Goal: Task Accomplishment & Management: Complete application form

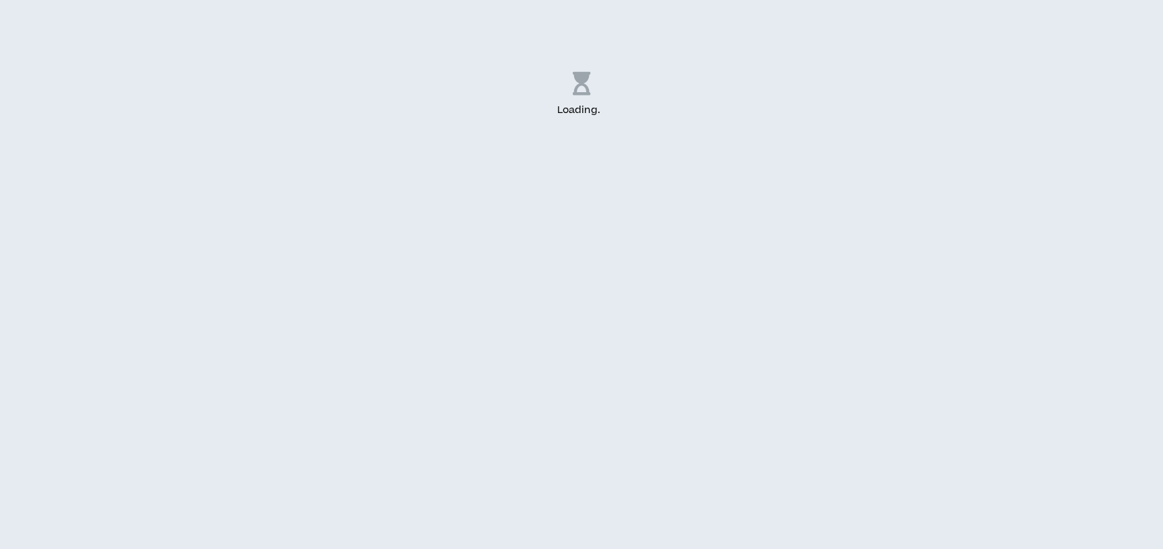
select select "US"
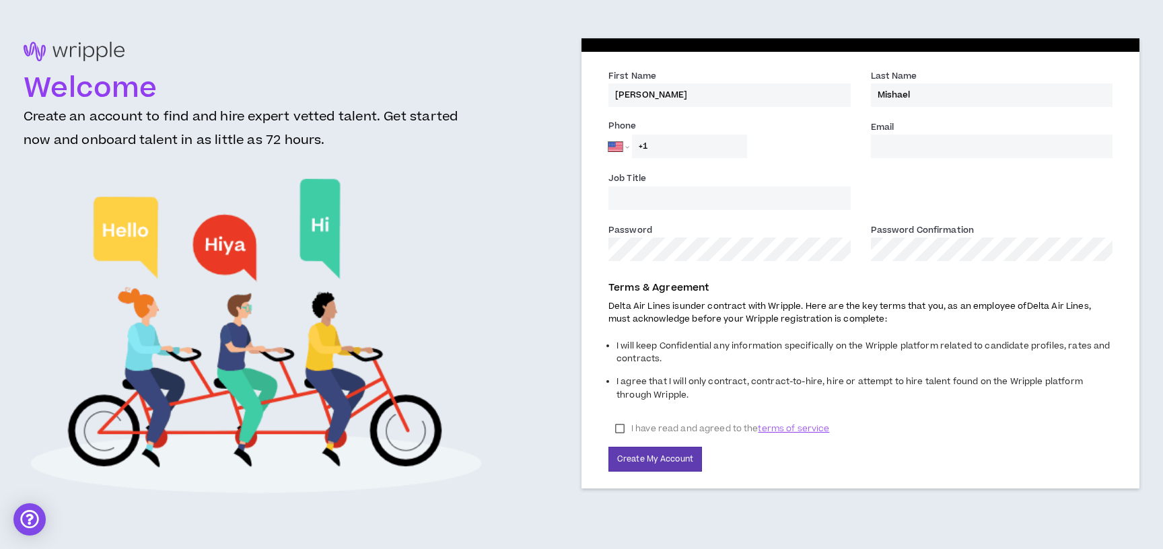
click at [910, 147] on input "Email *" at bounding box center [992, 147] width 242 height 24
type input "[PERSON_NAME][EMAIL_ADDRESS][PERSON_NAME][DOMAIN_NAME]"
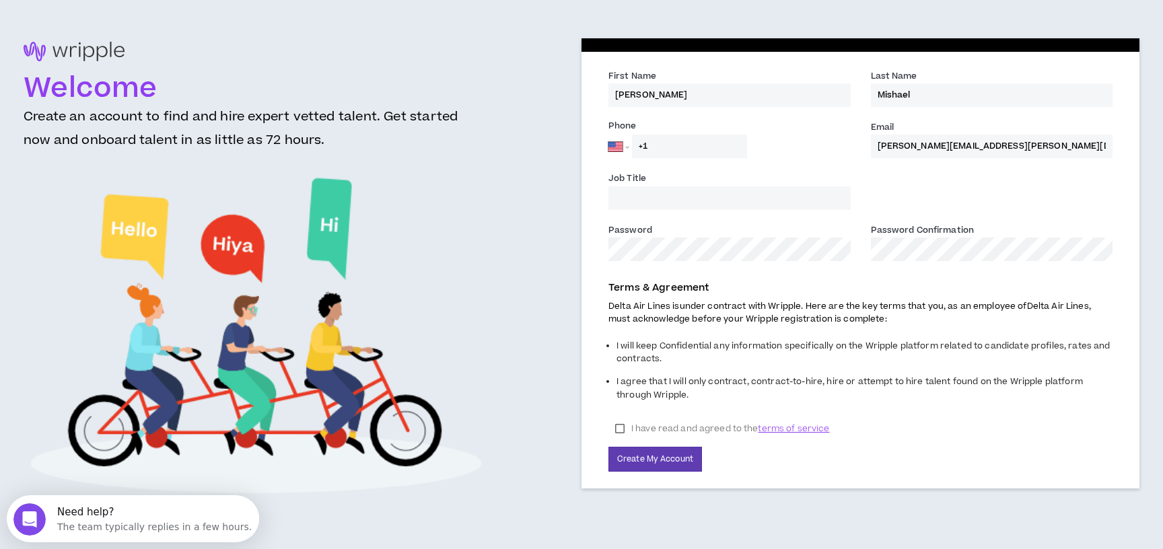
click at [814, 185] on div "Job Title" at bounding box center [729, 190] width 242 height 38
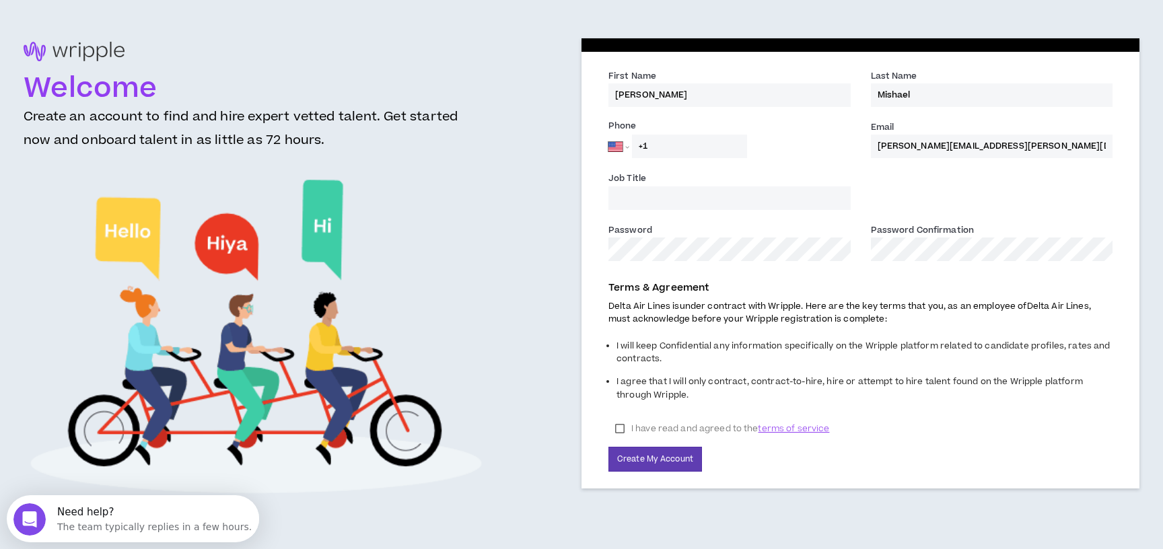
click at [814, 190] on input "Job Title" at bounding box center [729, 198] width 242 height 24
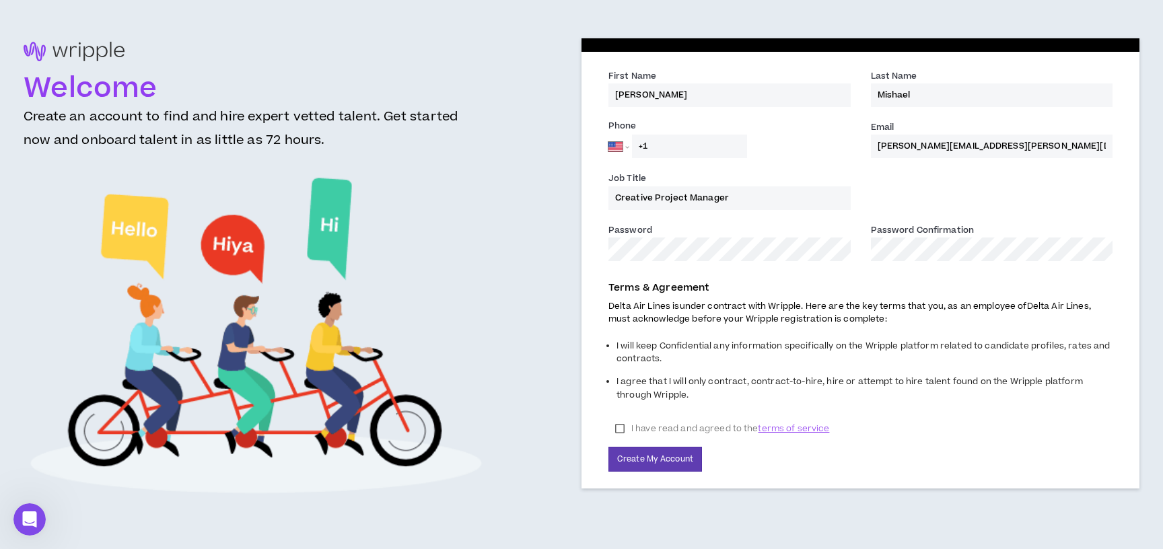
type input "Creative Project Manager"
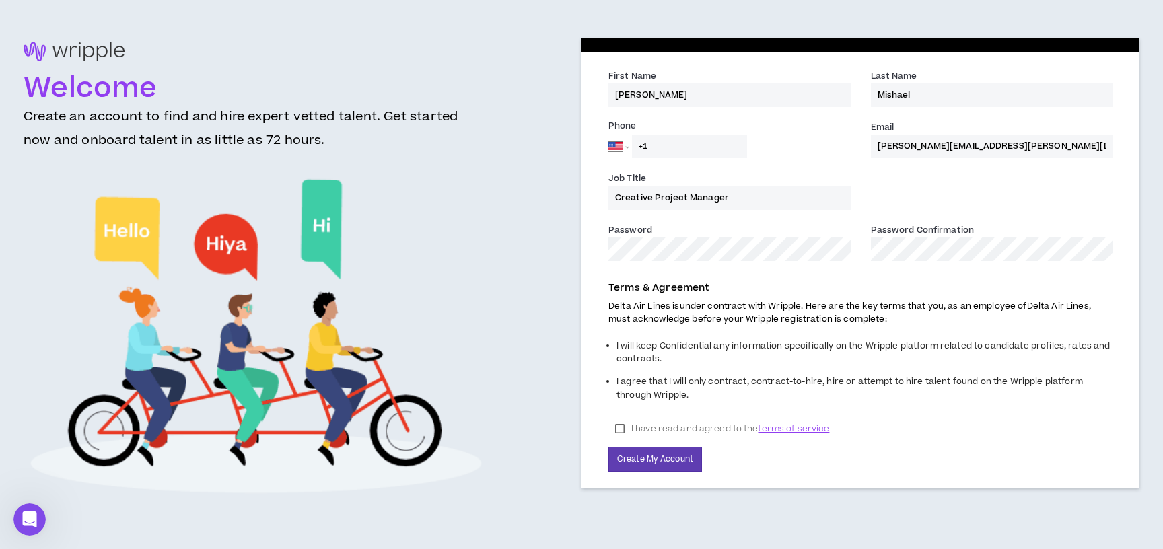
click at [622, 427] on label "I have read and agreed to the terms of service" at bounding box center [721, 429] width 227 height 20
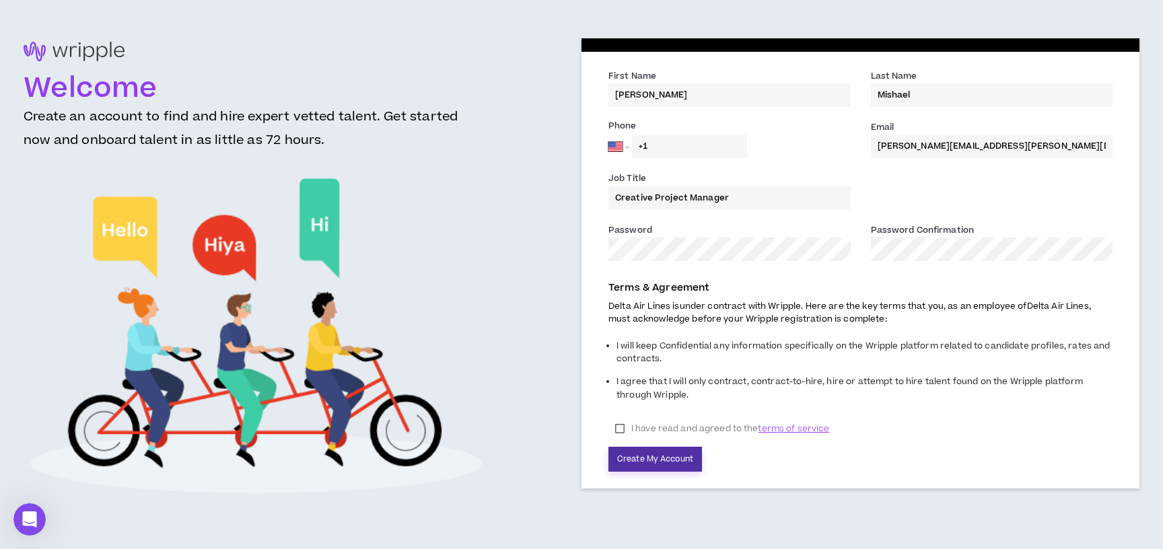
click at [641, 458] on button "Create My Account" at bounding box center [655, 459] width 94 height 25
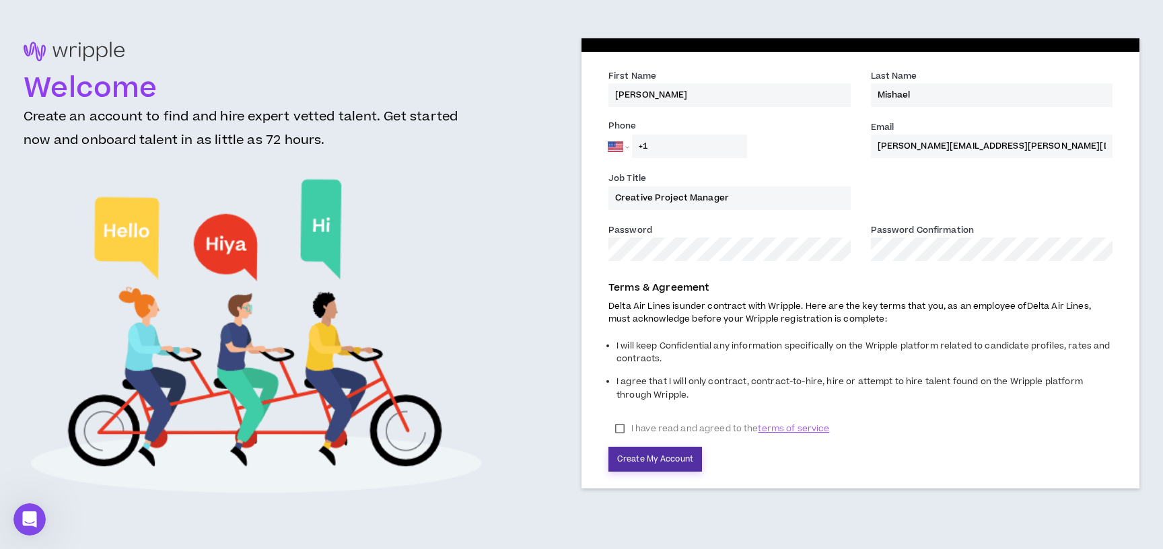
click at [625, 467] on button "Create My Account" at bounding box center [655, 459] width 94 height 25
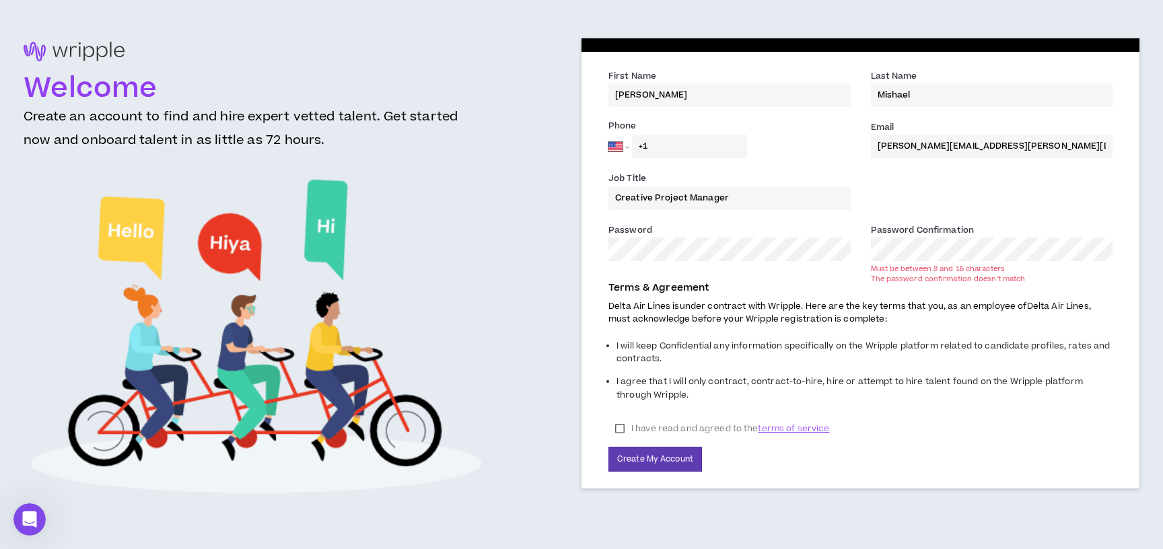
click at [608, 447] on button "Create My Account" at bounding box center [655, 459] width 94 height 25
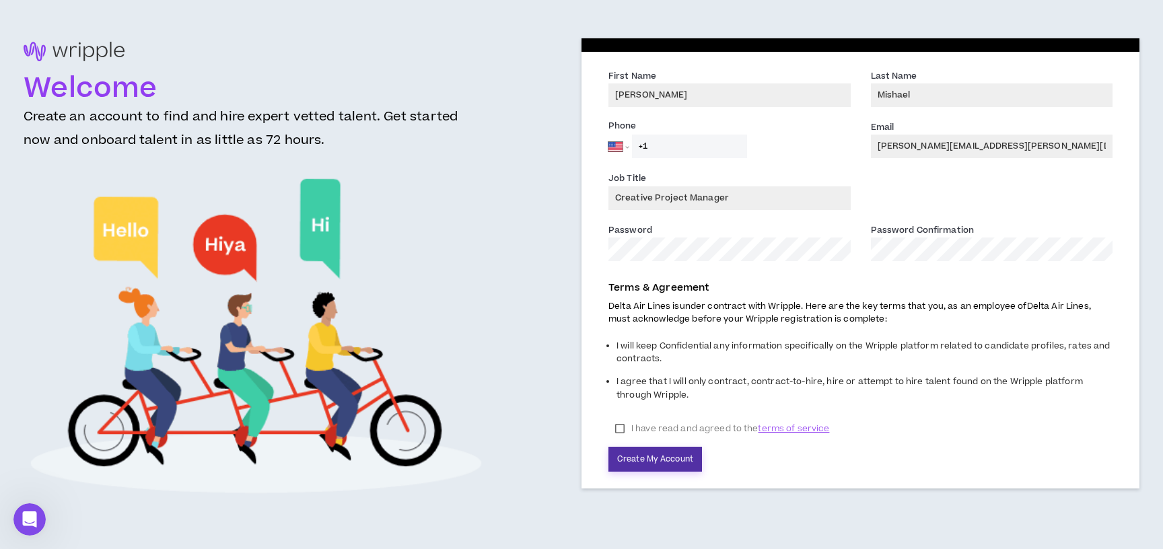
click at [631, 461] on button "Create My Account" at bounding box center [655, 459] width 94 height 25
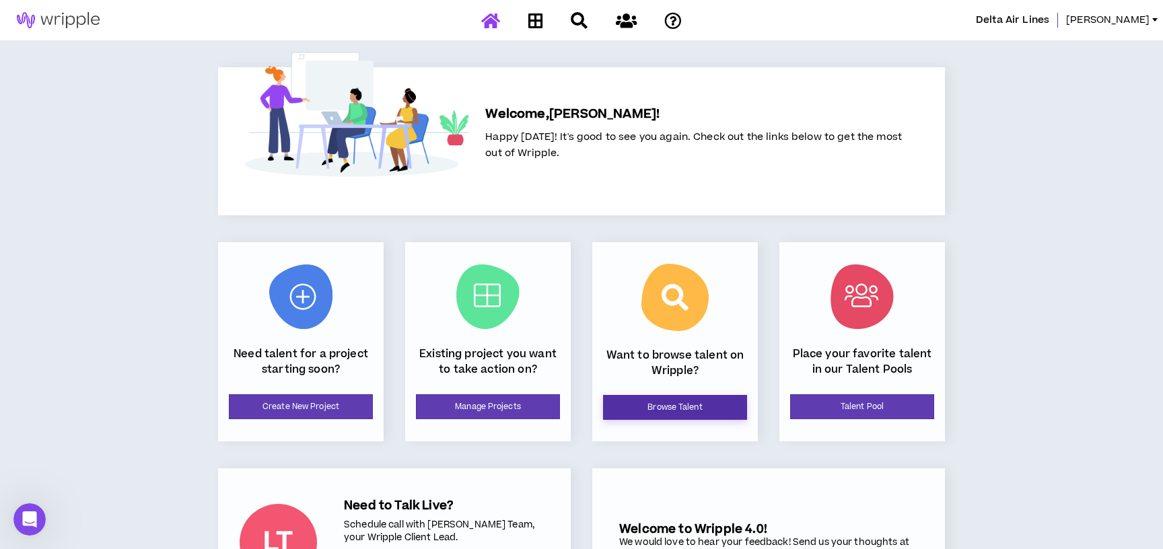
click at [649, 419] on link "Browse Talent" at bounding box center [675, 407] width 144 height 25
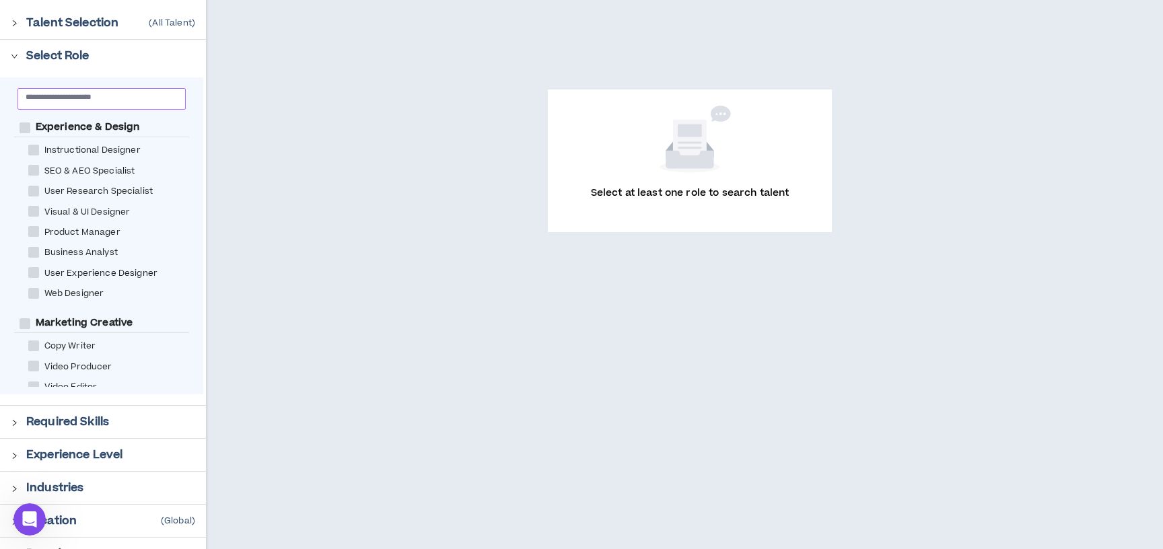
click at [124, 106] on span at bounding box center [101, 99] width 169 height 22
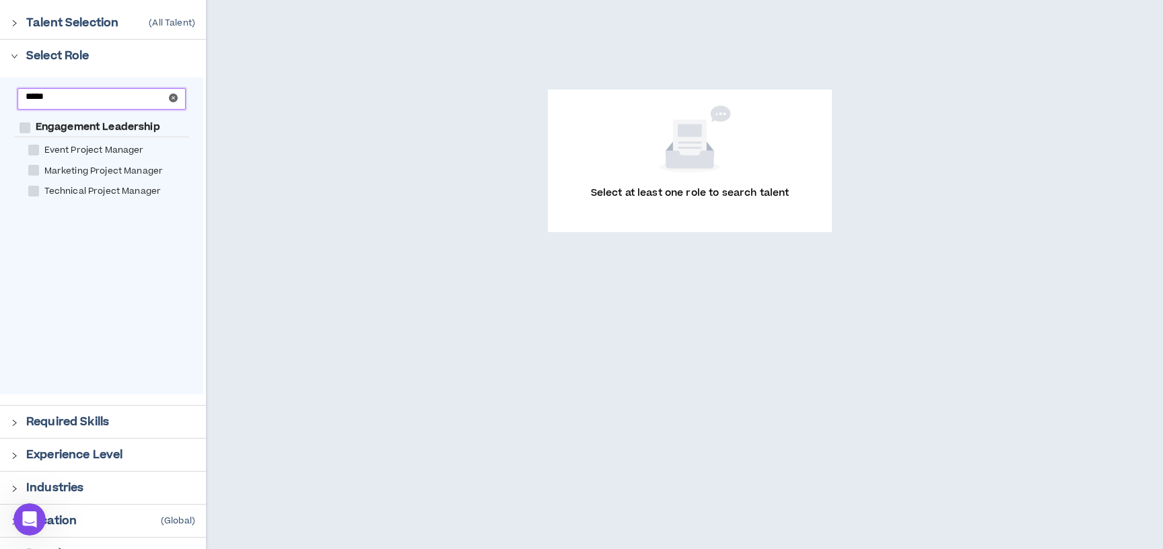
type input "*****"
click at [118, 168] on span "Marketing Project Manager" at bounding box center [104, 171] width 130 height 13
checkbox Manager "****"
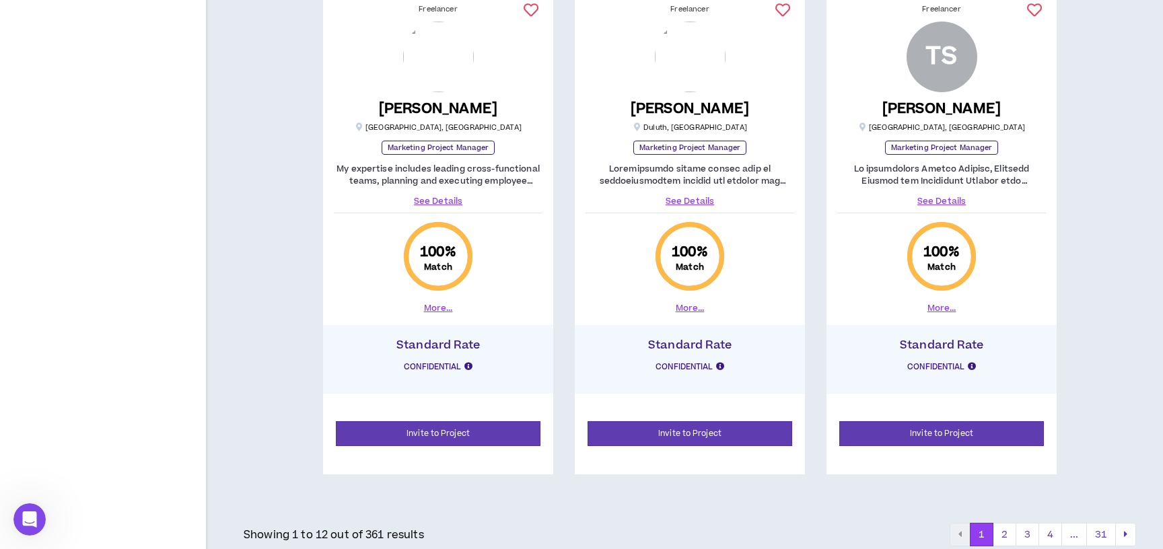
scroll to position [1887, 0]
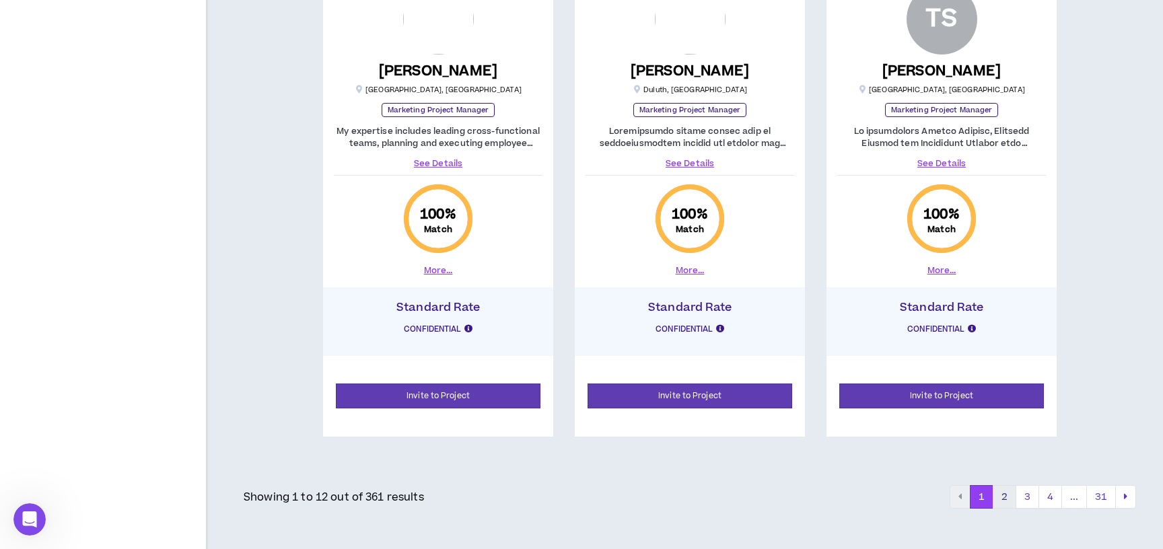
click at [1003, 495] on button "2" at bounding box center [1005, 497] width 24 height 24
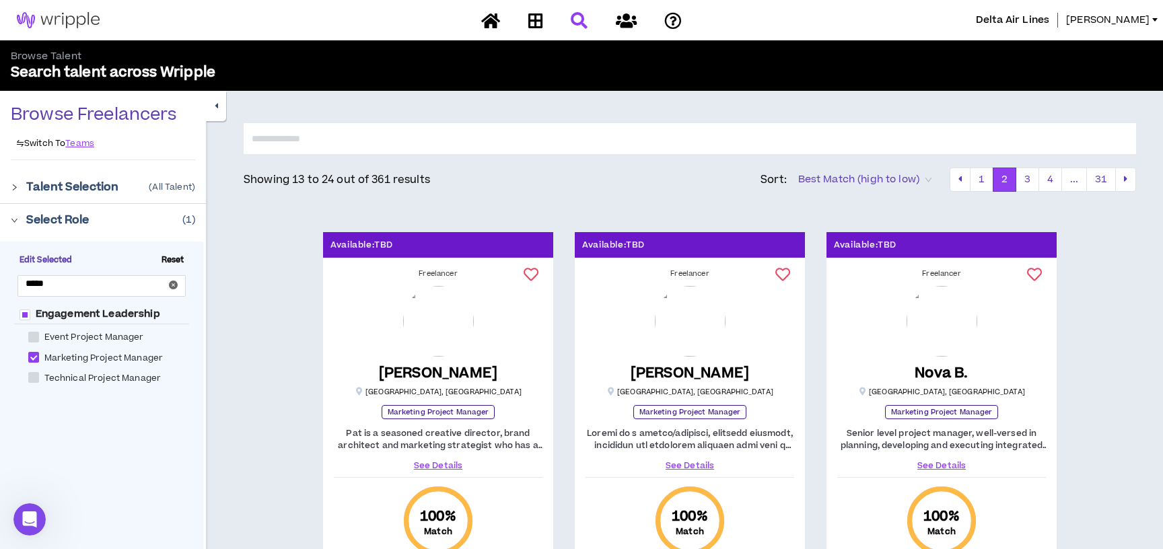
click at [825, 139] on input "text" at bounding box center [690, 138] width 892 height 31
type input "*******"
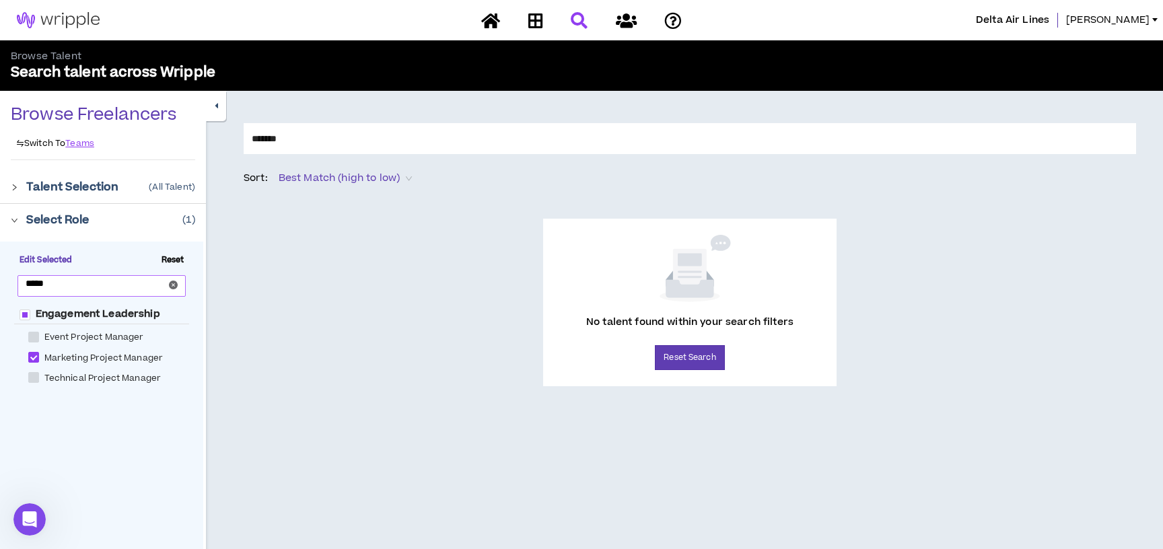
click at [172, 287] on icon "close-circle" at bounding box center [173, 285] width 9 height 9
